Goal: Task Accomplishment & Management: Manage account settings

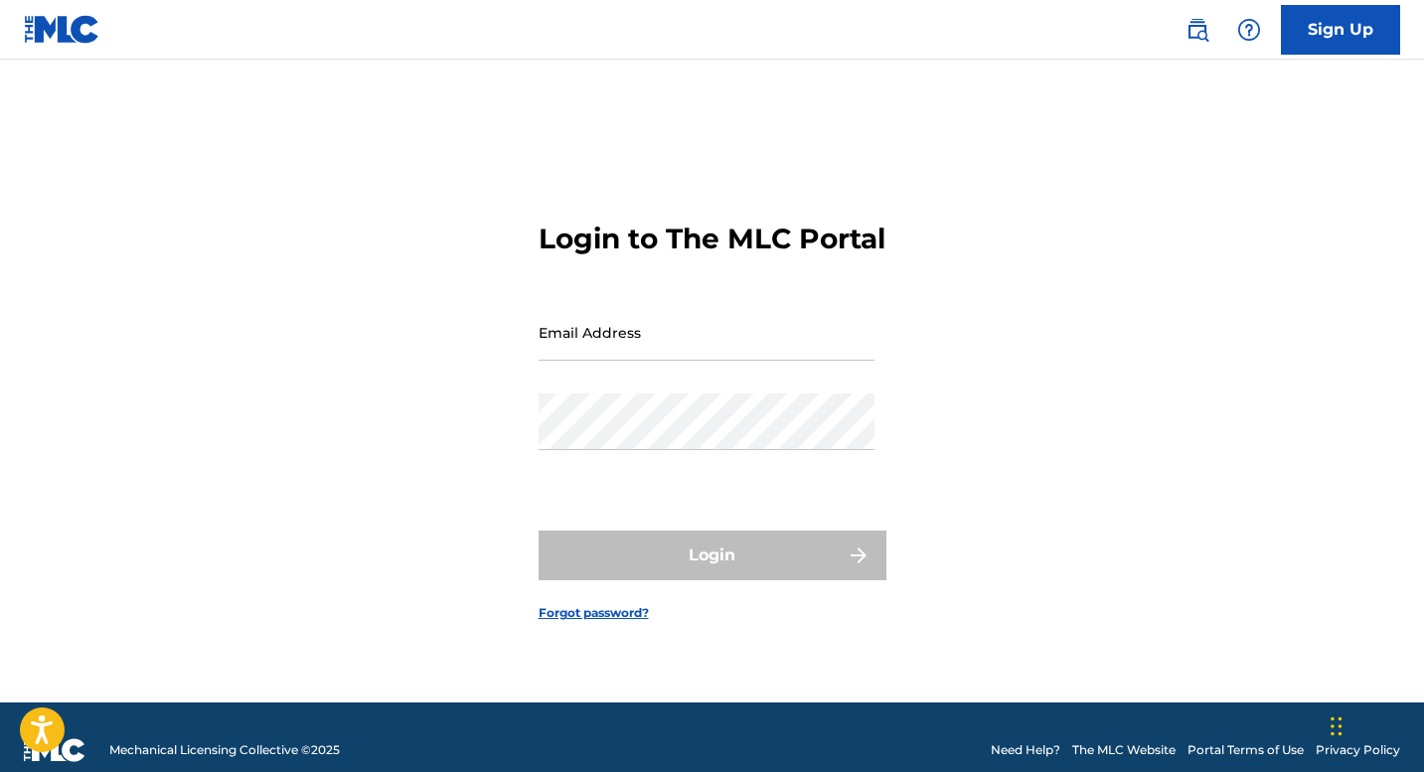
type input "[EMAIL_ADDRESS][DOMAIN_NAME]"
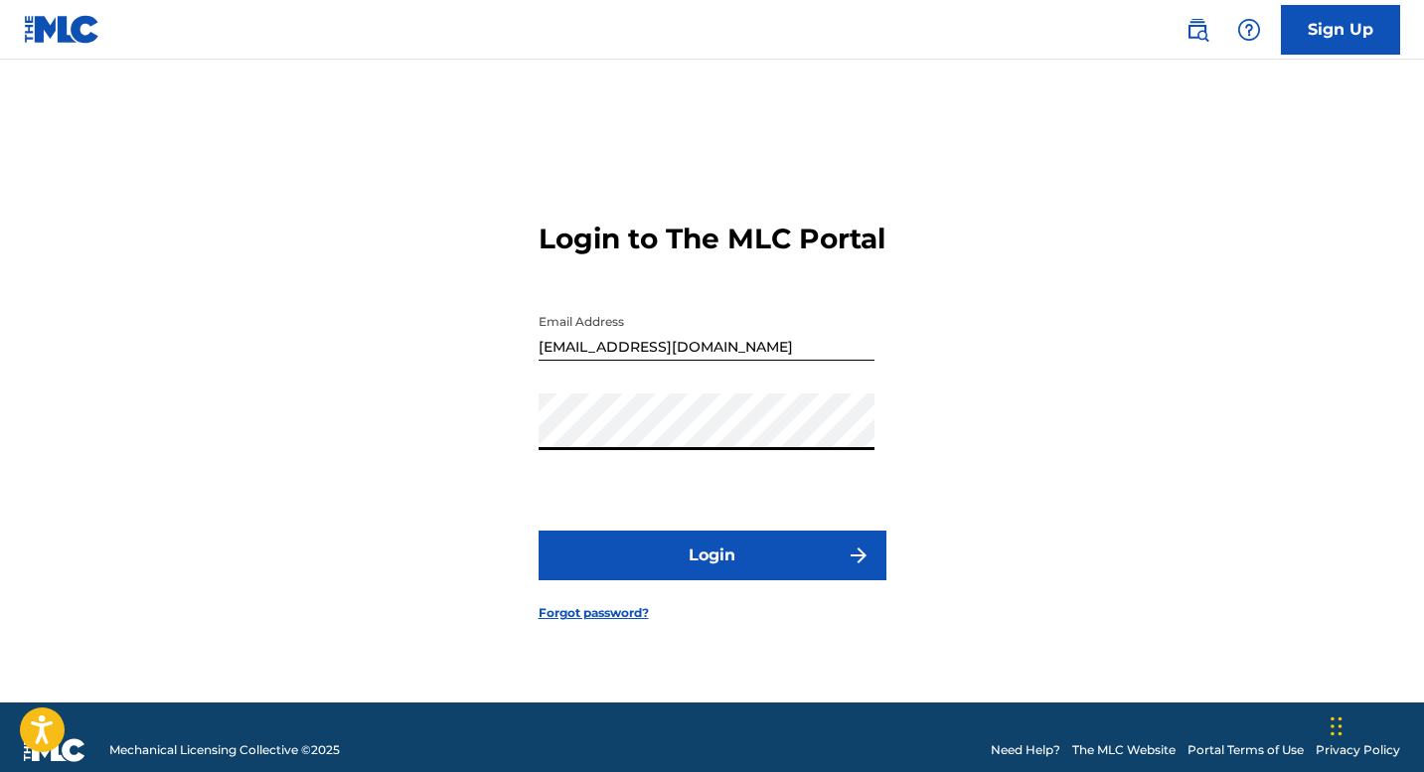
click at [582, 575] on button "Login" at bounding box center [712, 556] width 348 height 50
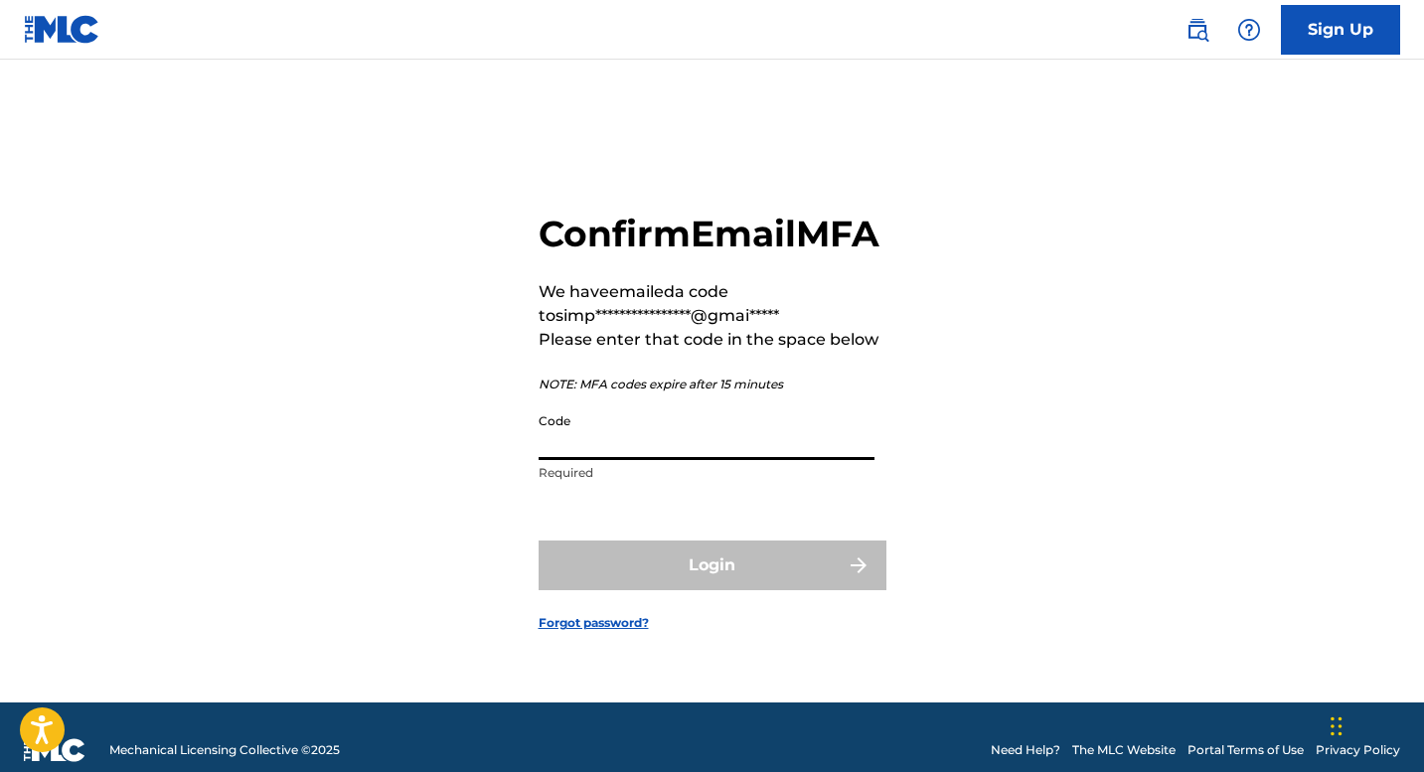
click at [639, 460] on input "Code" at bounding box center [706, 431] width 336 height 57
paste input "622583"
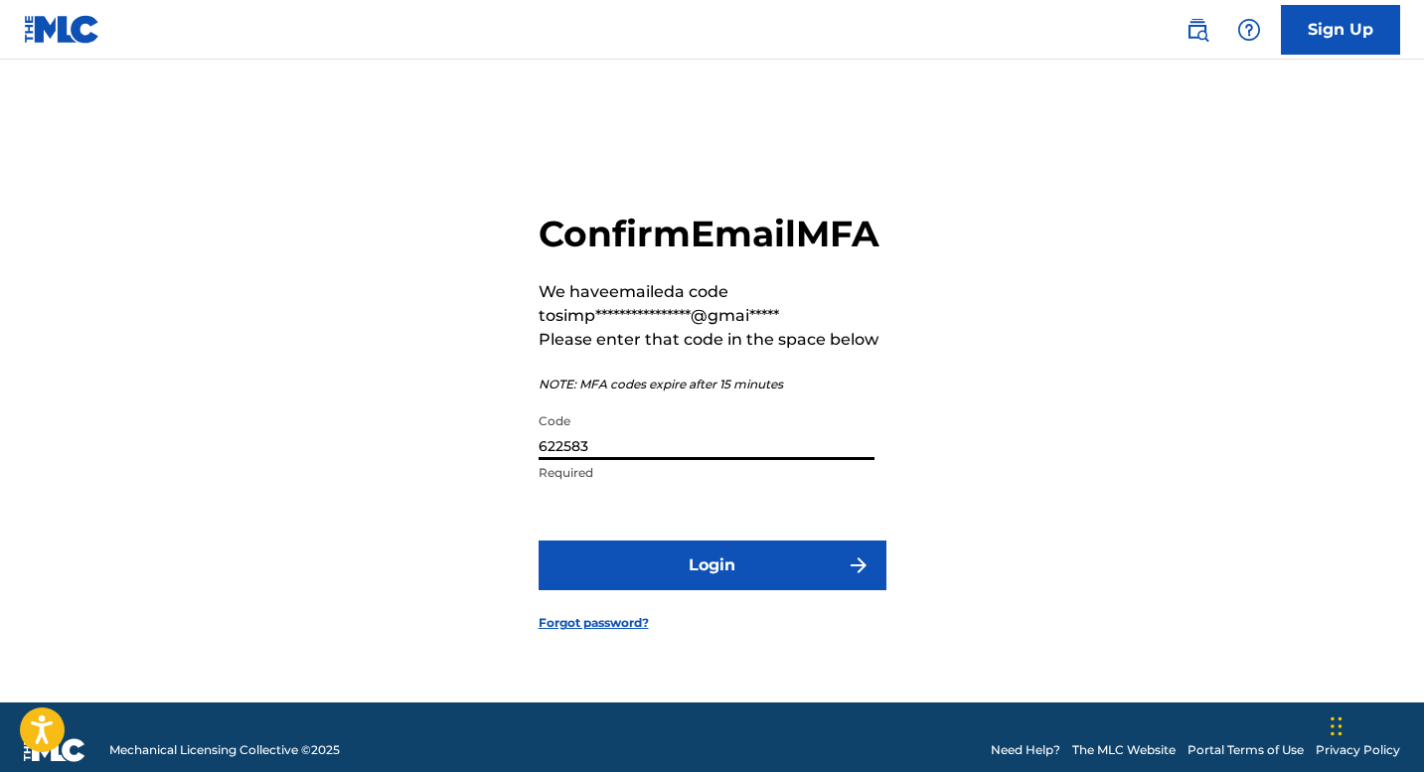
type input "622583"
click at [789, 578] on button "Login" at bounding box center [712, 565] width 348 height 50
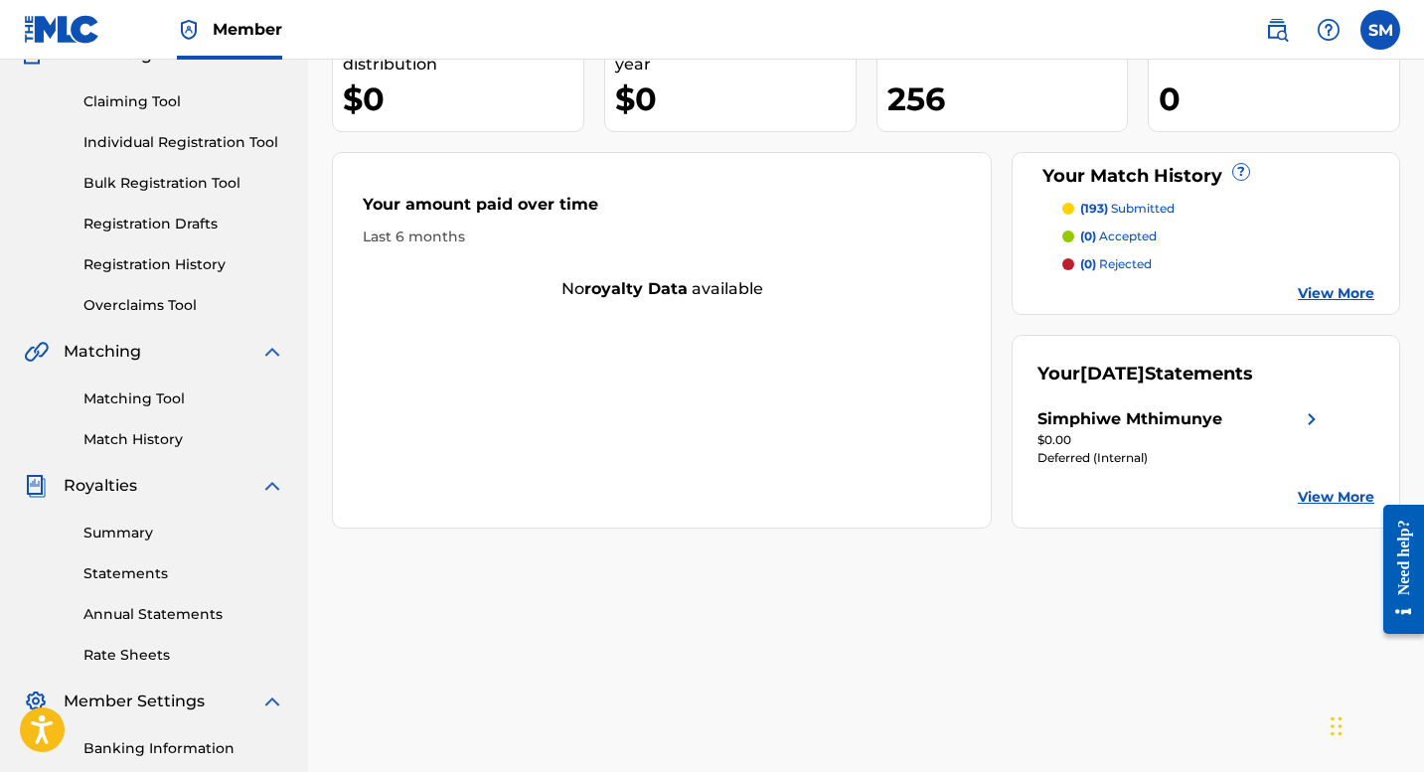
scroll to position [199, 0]
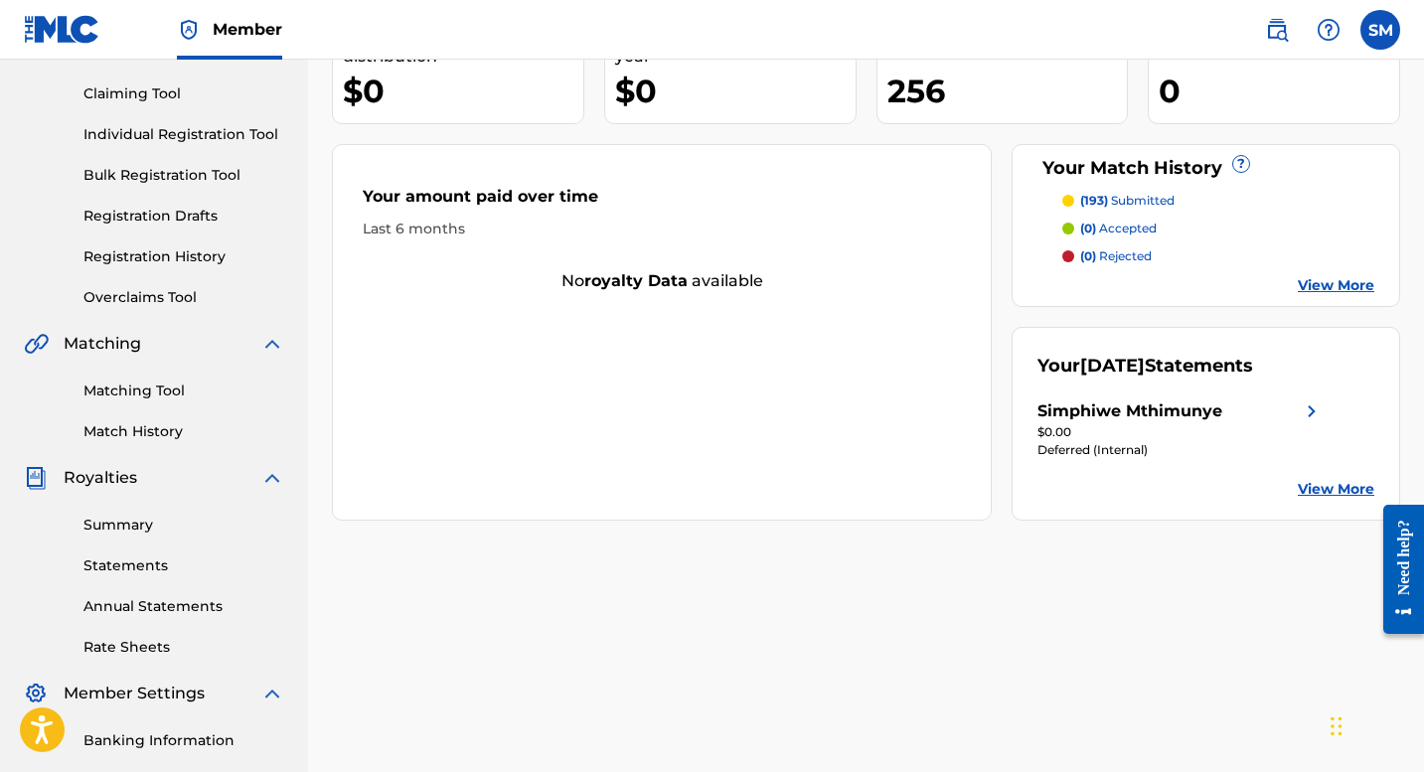
click at [187, 531] on link "Summary" at bounding box center [183, 525] width 201 height 21
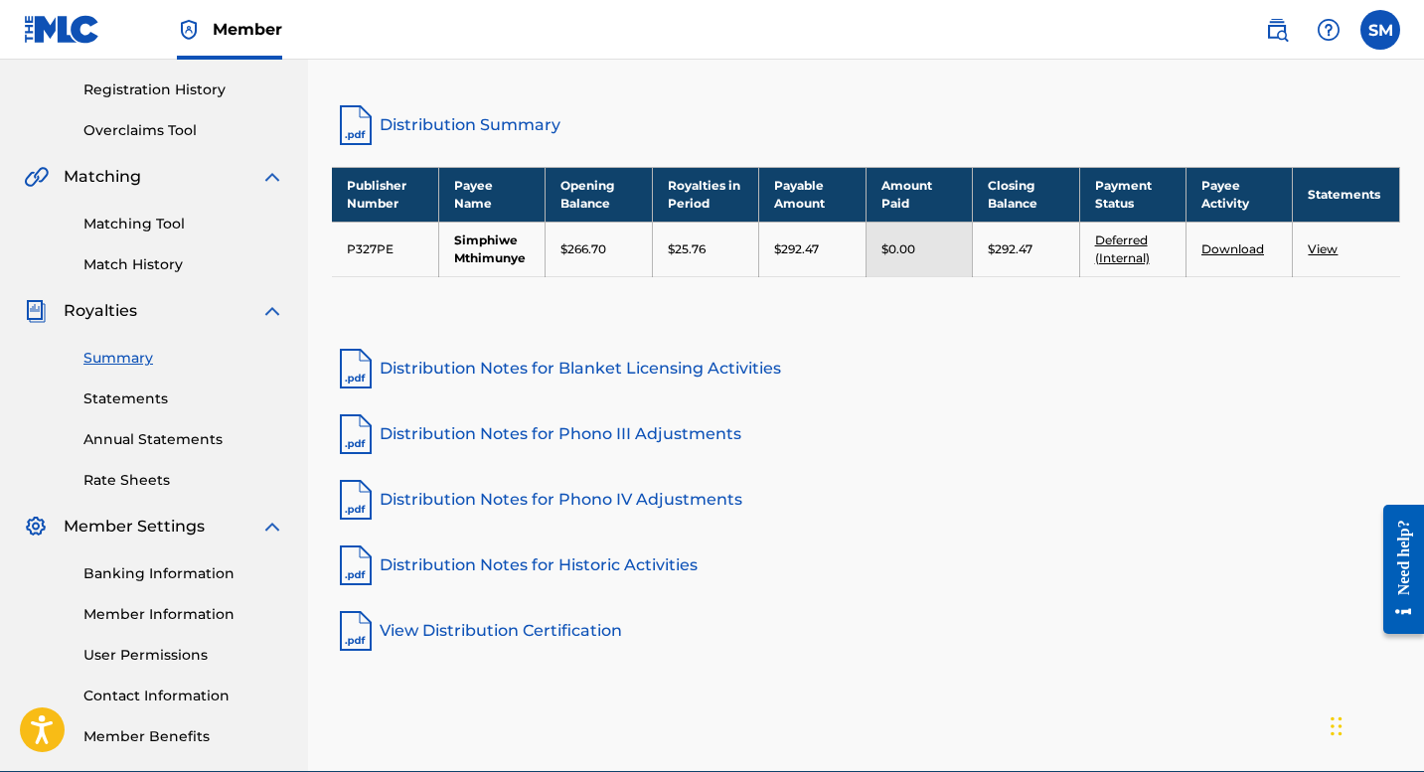
scroll to position [397, 0]
